Goal: Information Seeking & Learning: Learn about a topic

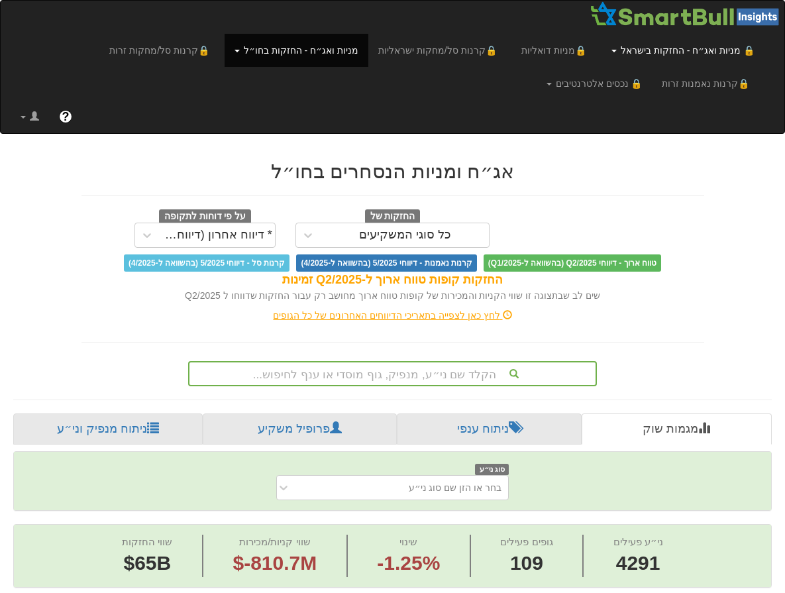
click at [672, 48] on link "🔒 מניות ואג״ח - החזקות בישראל" at bounding box center [683, 50] width 163 height 33
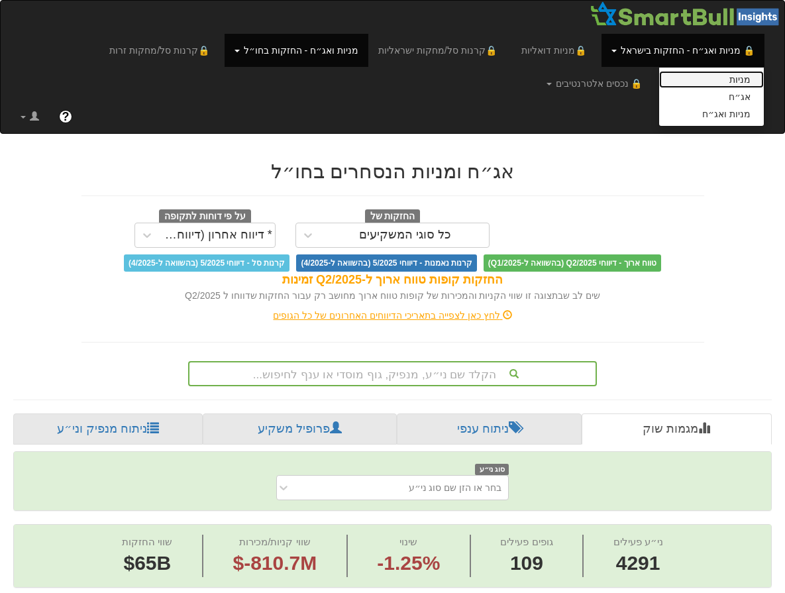
click at [738, 79] on link "מניות" at bounding box center [711, 79] width 105 height 17
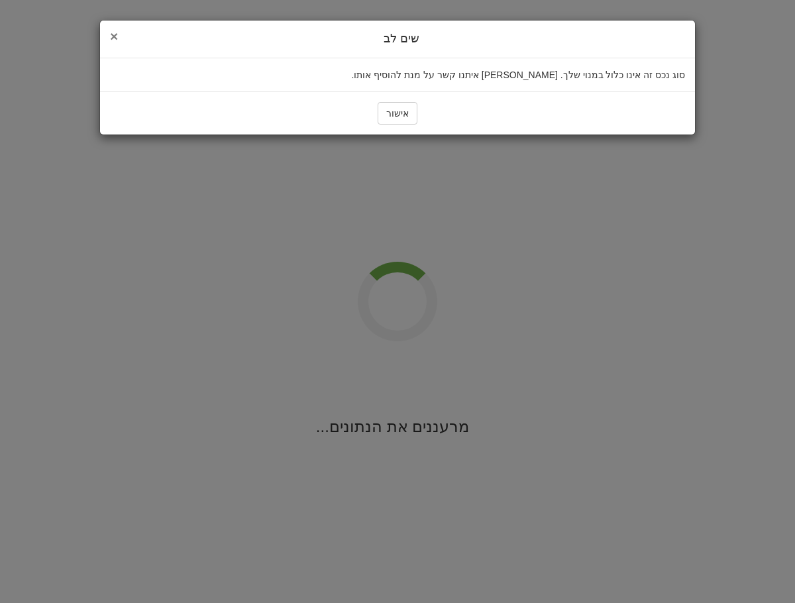
click at [113, 36] on span "×" at bounding box center [114, 36] width 8 height 15
